Goal: Information Seeking & Learning: Learn about a topic

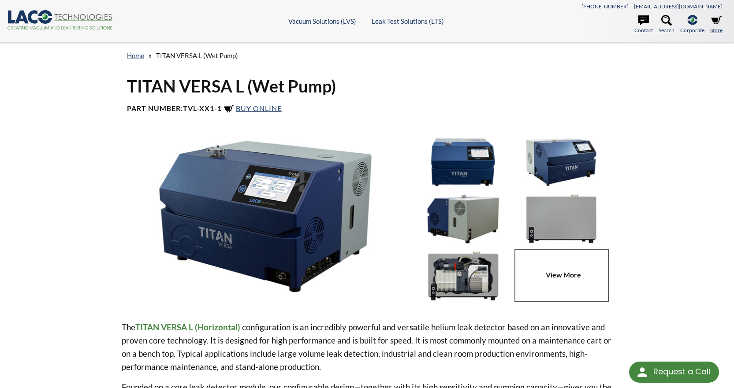
click at [710, 17] on link "Store" at bounding box center [716, 24] width 12 height 19
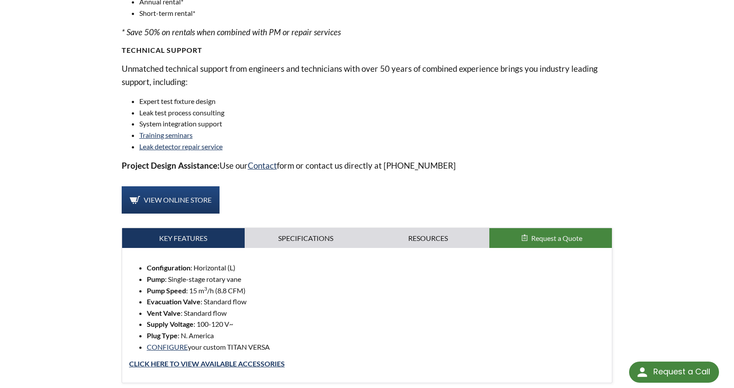
scroll to position [793, 0]
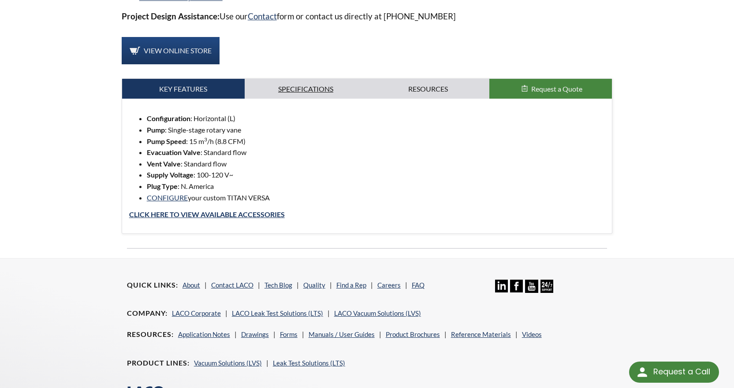
click at [308, 83] on link "Specifications" at bounding box center [306, 89] width 123 height 20
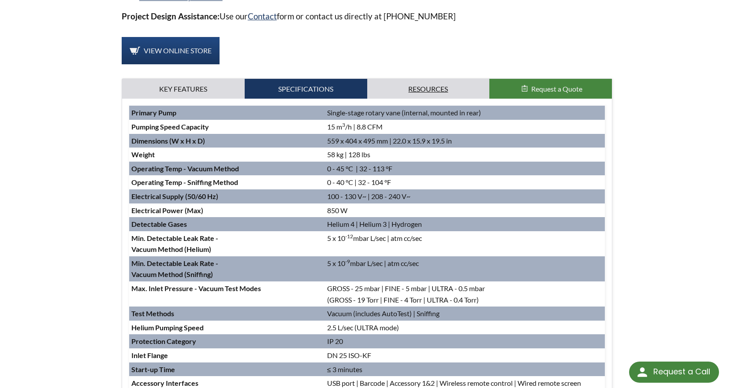
click at [383, 85] on link "Resources" at bounding box center [428, 89] width 123 height 20
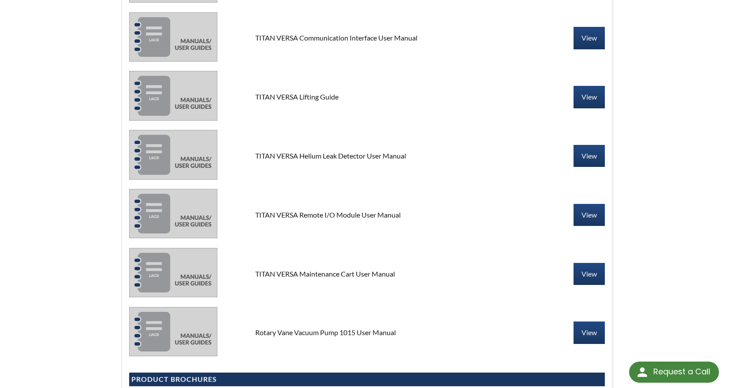
scroll to position [1014, 0]
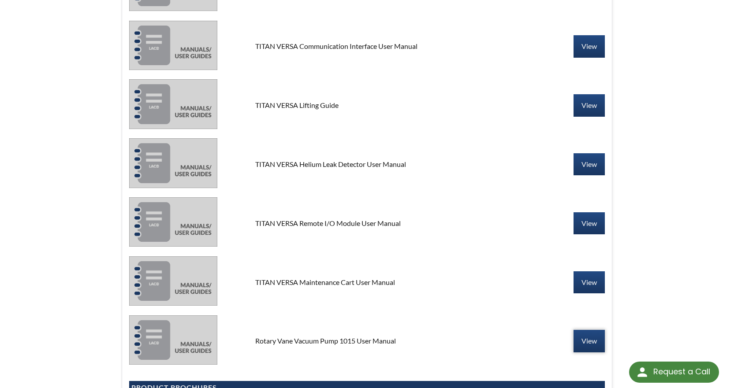
click at [588, 337] on link "View" at bounding box center [588, 341] width 31 height 22
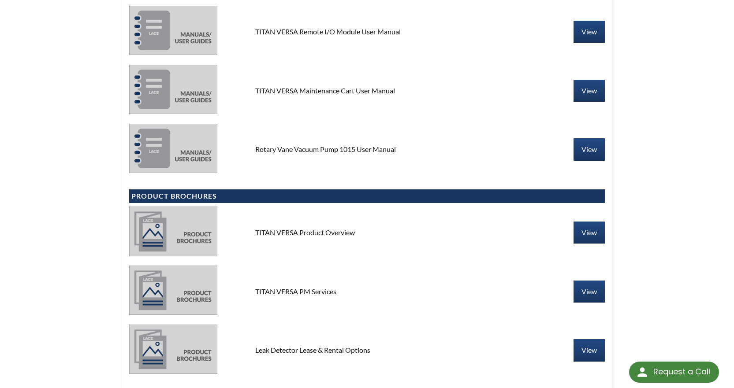
scroll to position [1234, 0]
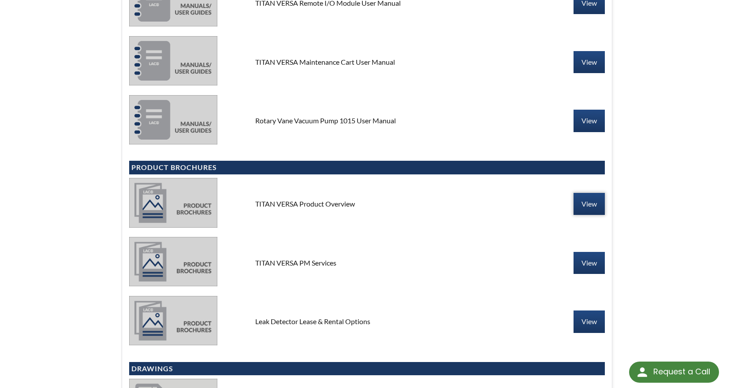
click at [591, 208] on link "View" at bounding box center [588, 204] width 31 height 22
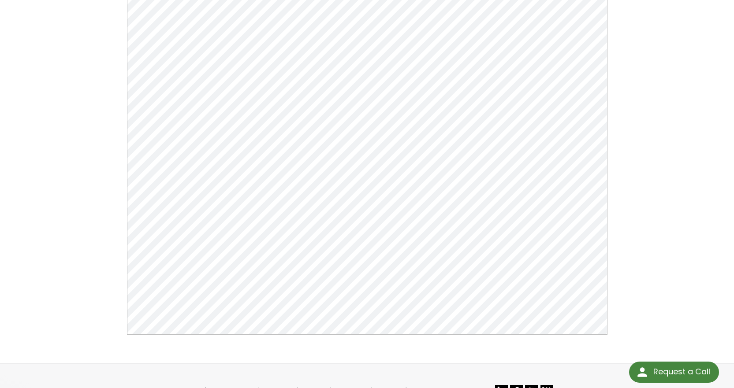
scroll to position [264, 0]
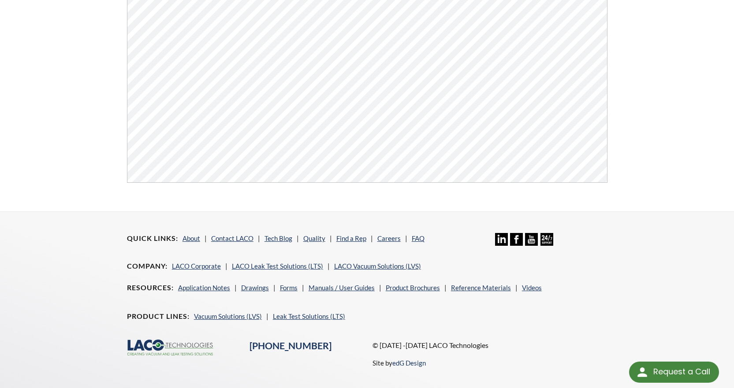
scroll to position [308, 0]
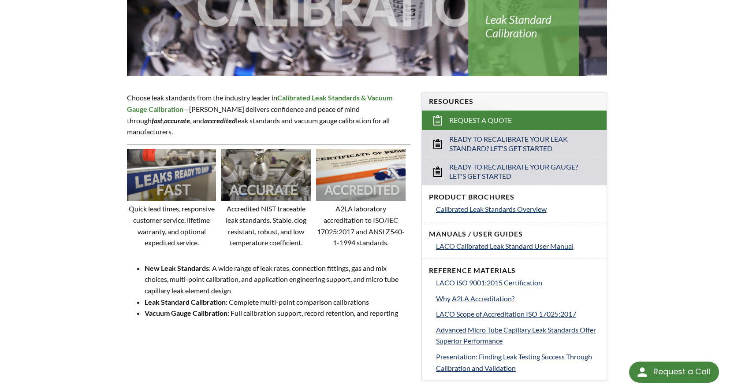
scroll to position [264, 0]
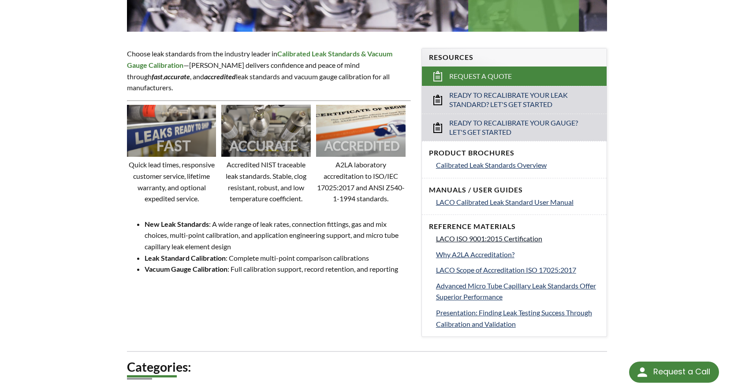
drag, startPoint x: 489, startPoint y: 238, endPoint x: 492, endPoint y: 252, distance: 14.0
drag, startPoint x: 492, startPoint y: 255, endPoint x: 490, endPoint y: 262, distance: 7.2
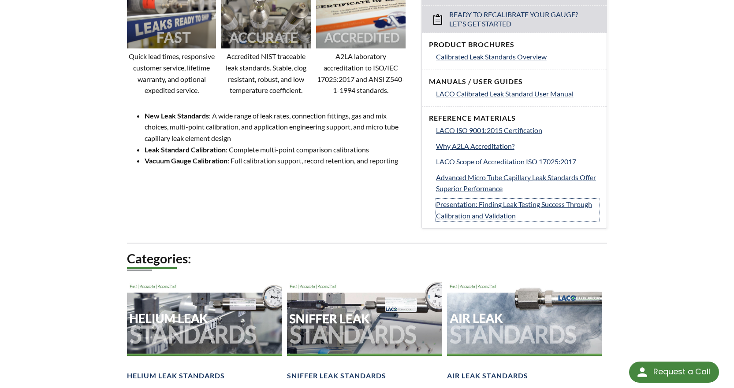
scroll to position [573, 0]
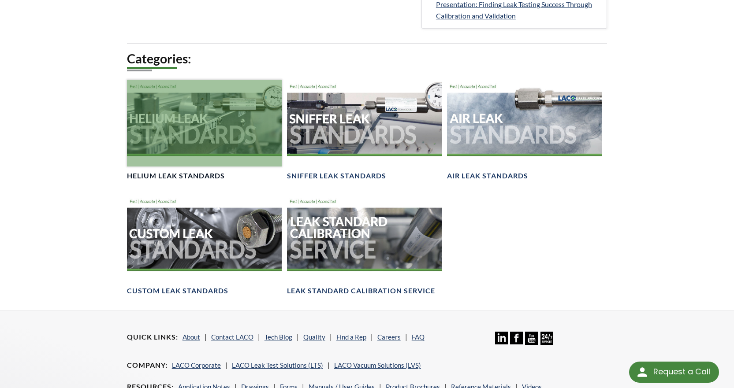
click at [179, 178] on h4 "Helium Leak Standards" at bounding box center [176, 175] width 98 height 9
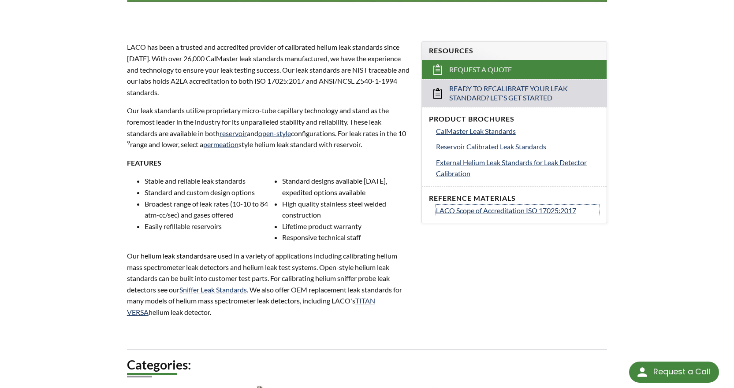
scroll to position [264, 0]
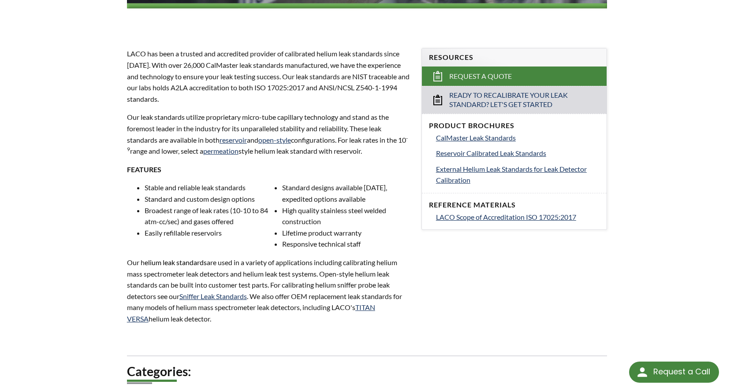
click at [650, 219] on div "LTS » Leak Standards & Calibration » Products » Helium Leak Standards Helium Le…" at bounding box center [367, 143] width 734 height 730
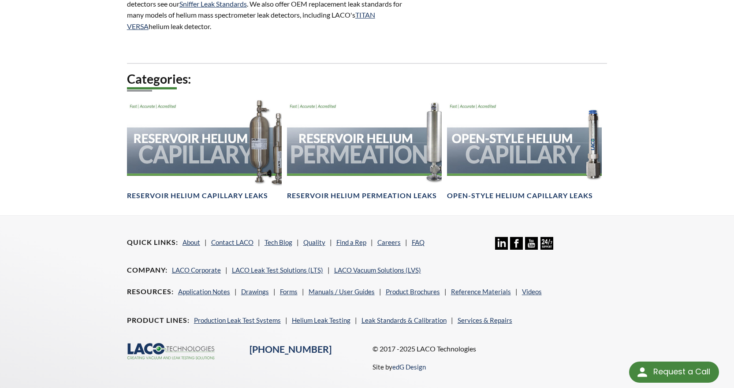
scroll to position [588, 0]
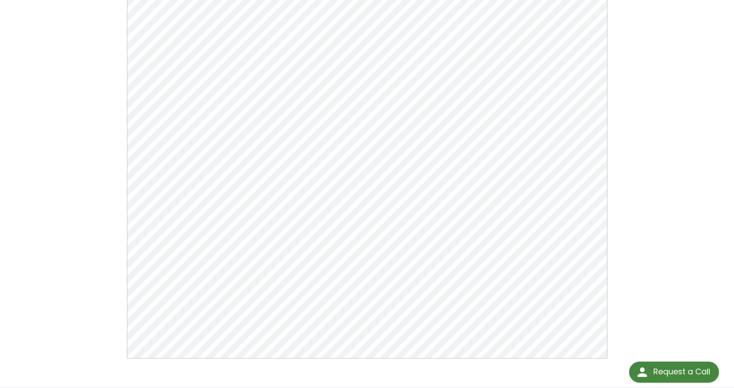
scroll to position [44, 0]
